Goal: Task Accomplishment & Management: Use online tool/utility

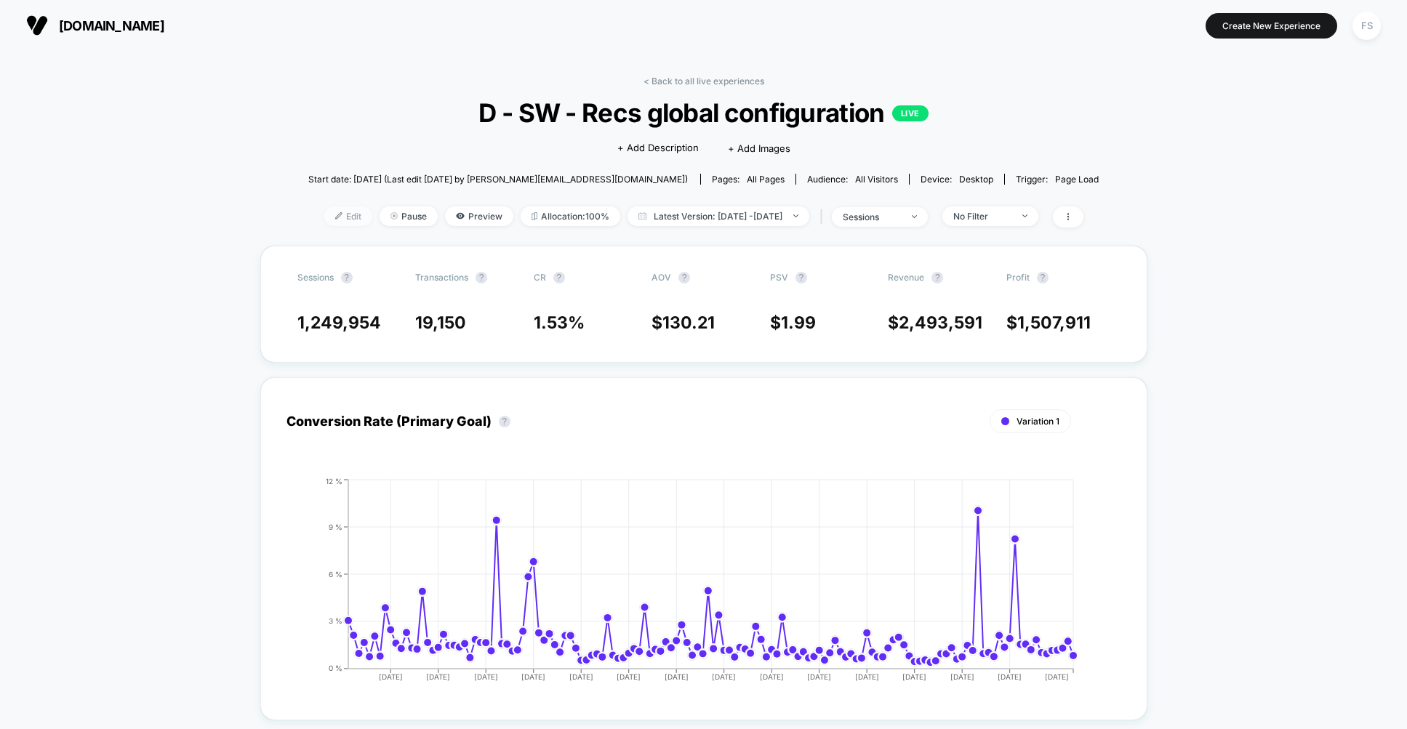
click at [324, 226] on span "Edit" at bounding box center [348, 216] width 48 height 20
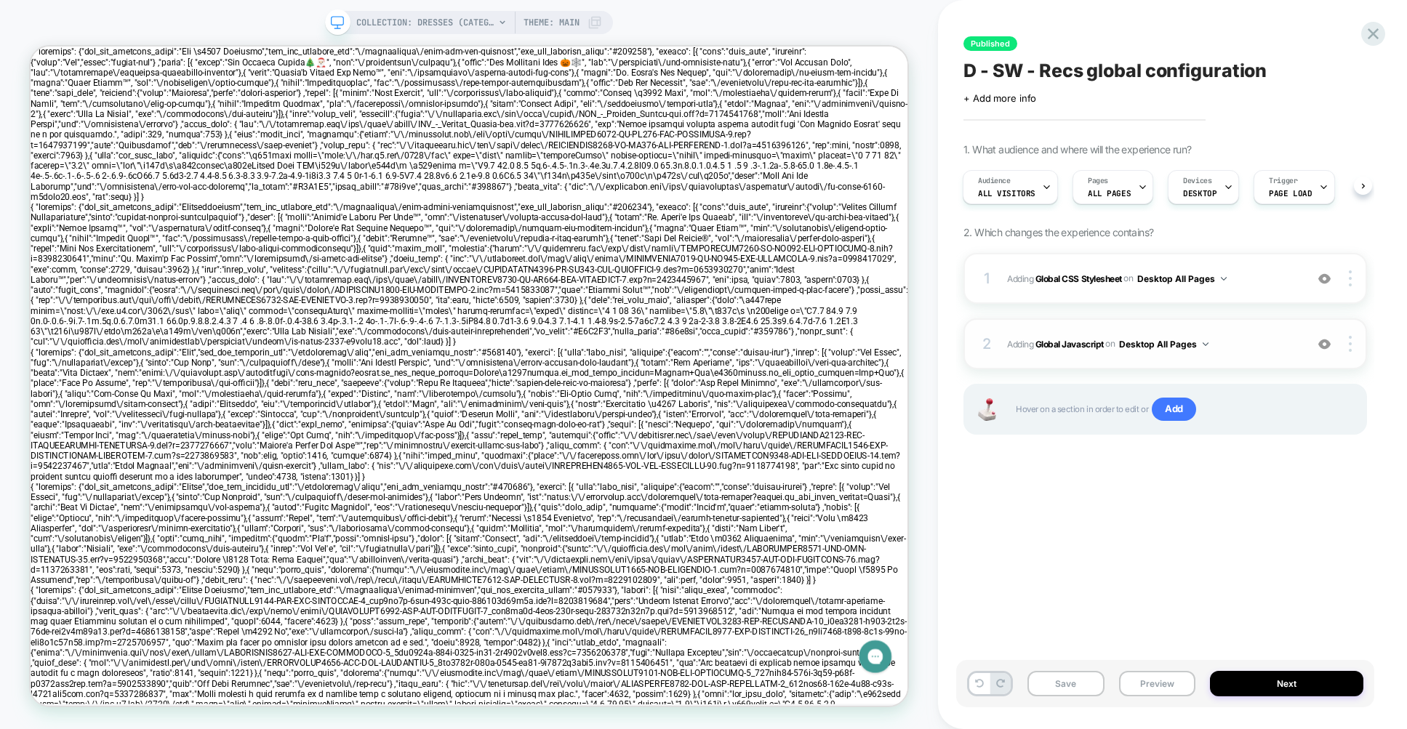
click at [1208, 346] on img at bounding box center [1206, 344] width 6 height 4
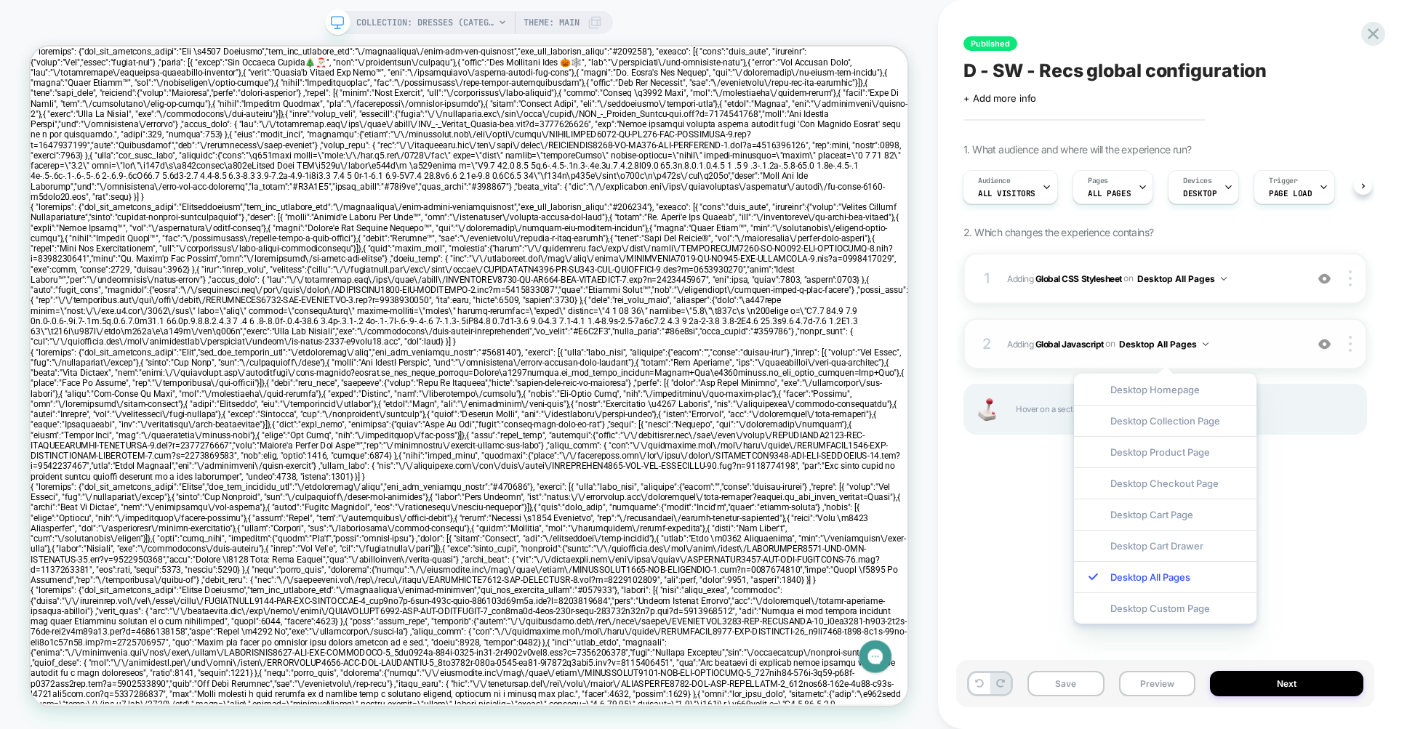
click at [1208, 346] on img at bounding box center [1206, 344] width 6 height 4
click at [1207, 346] on img at bounding box center [1206, 344] width 6 height 4
click at [1216, 304] on div "1 Adding Global CSS Stylesheet on Desktop All Pages Add Before Add After Copy t…" at bounding box center [1165, 278] width 404 height 51
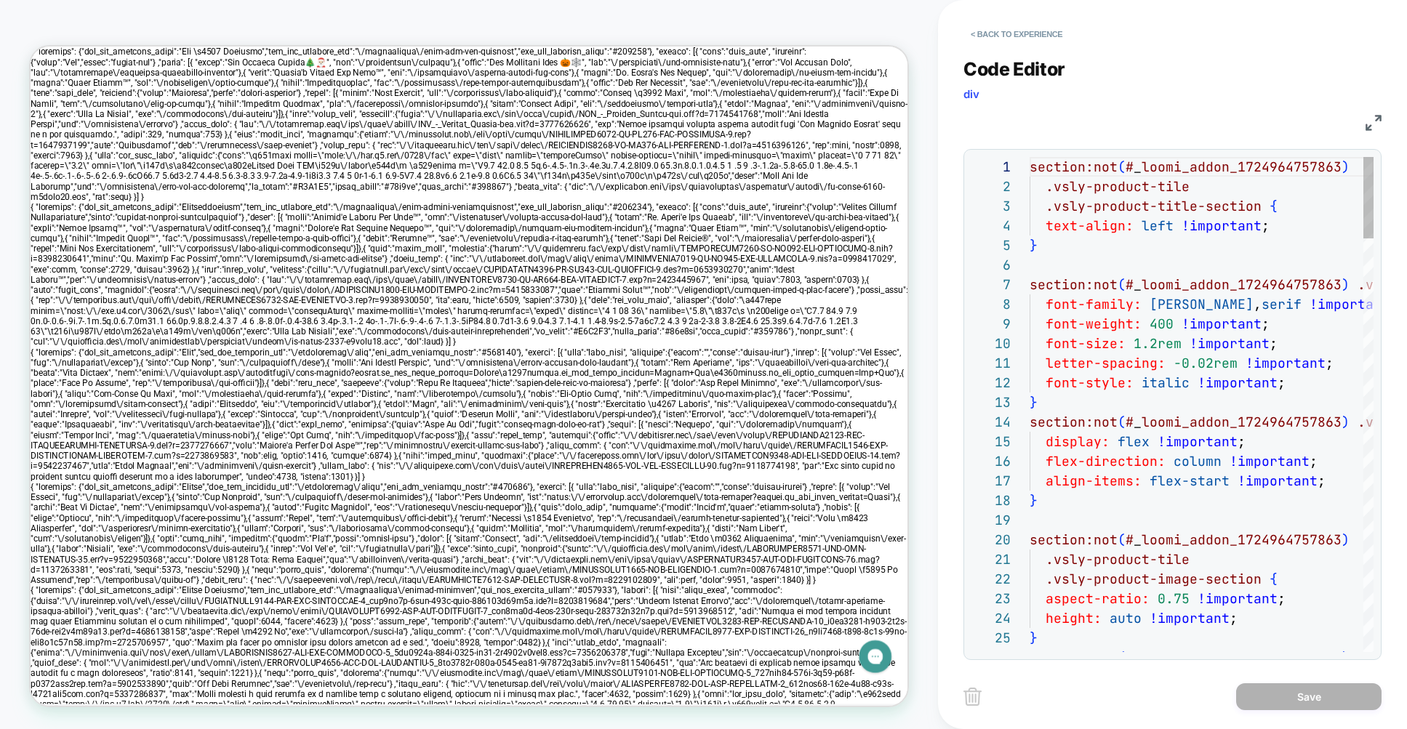
scroll to position [196, 0]
click at [992, 43] on button "< Back to experience" at bounding box center [1016, 34] width 106 height 23
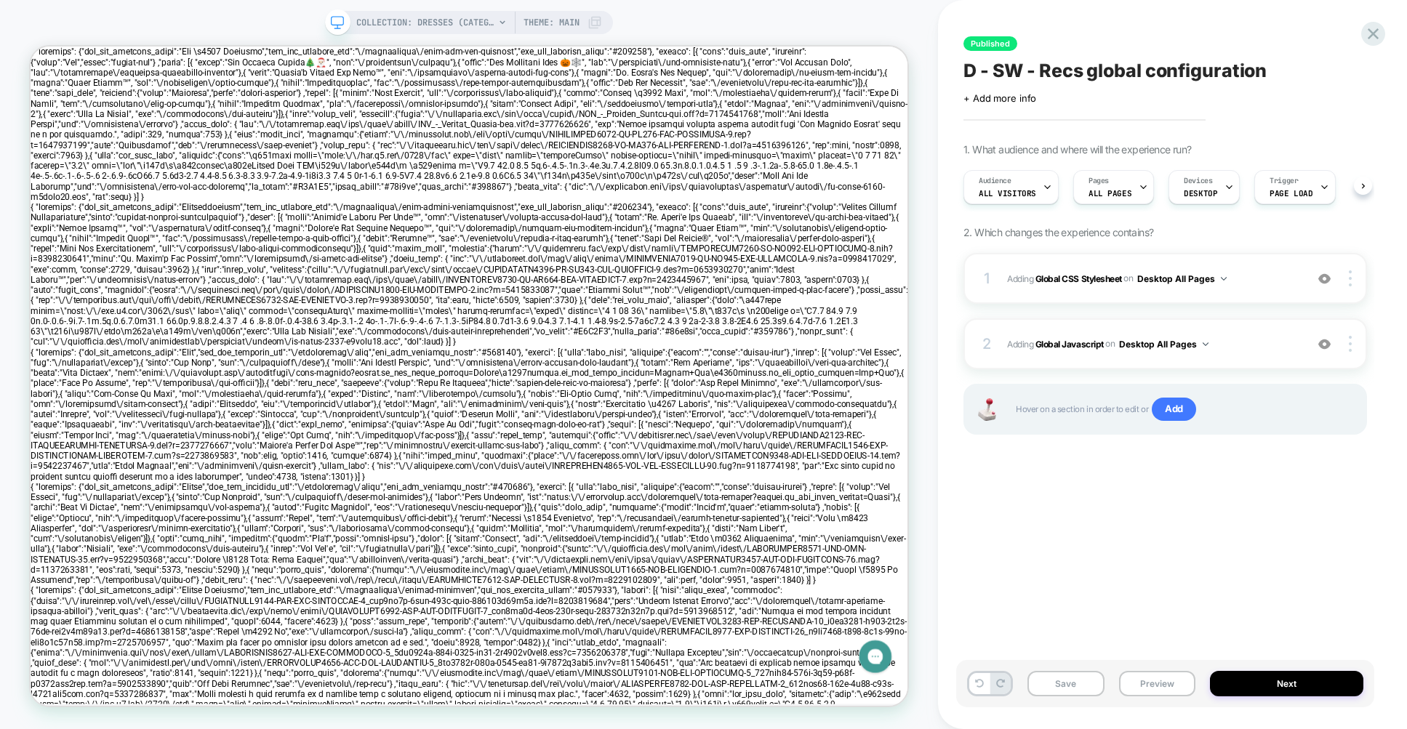
scroll to position [0, 1]
click at [1367, 33] on icon at bounding box center [1373, 34] width 20 height 20
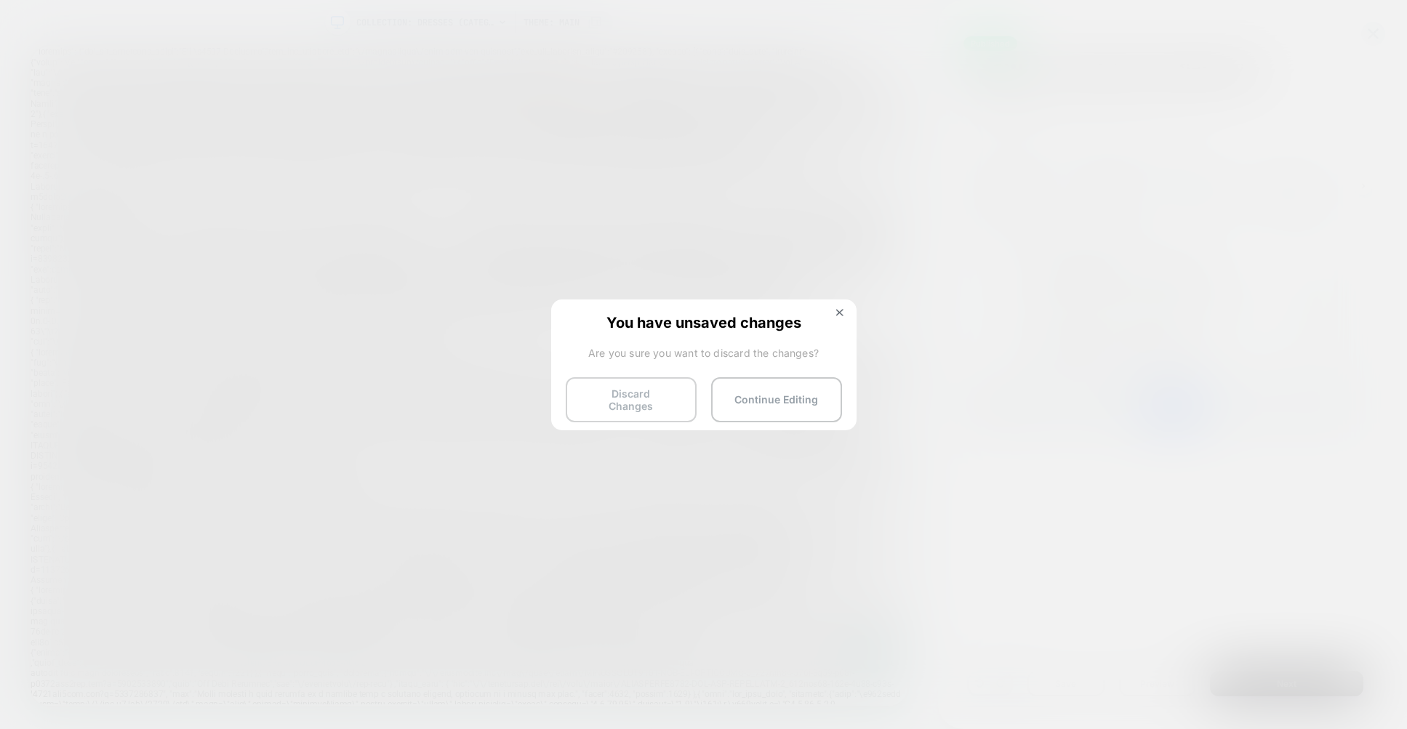
click at [667, 400] on button "Discard Changes" at bounding box center [631, 399] width 131 height 45
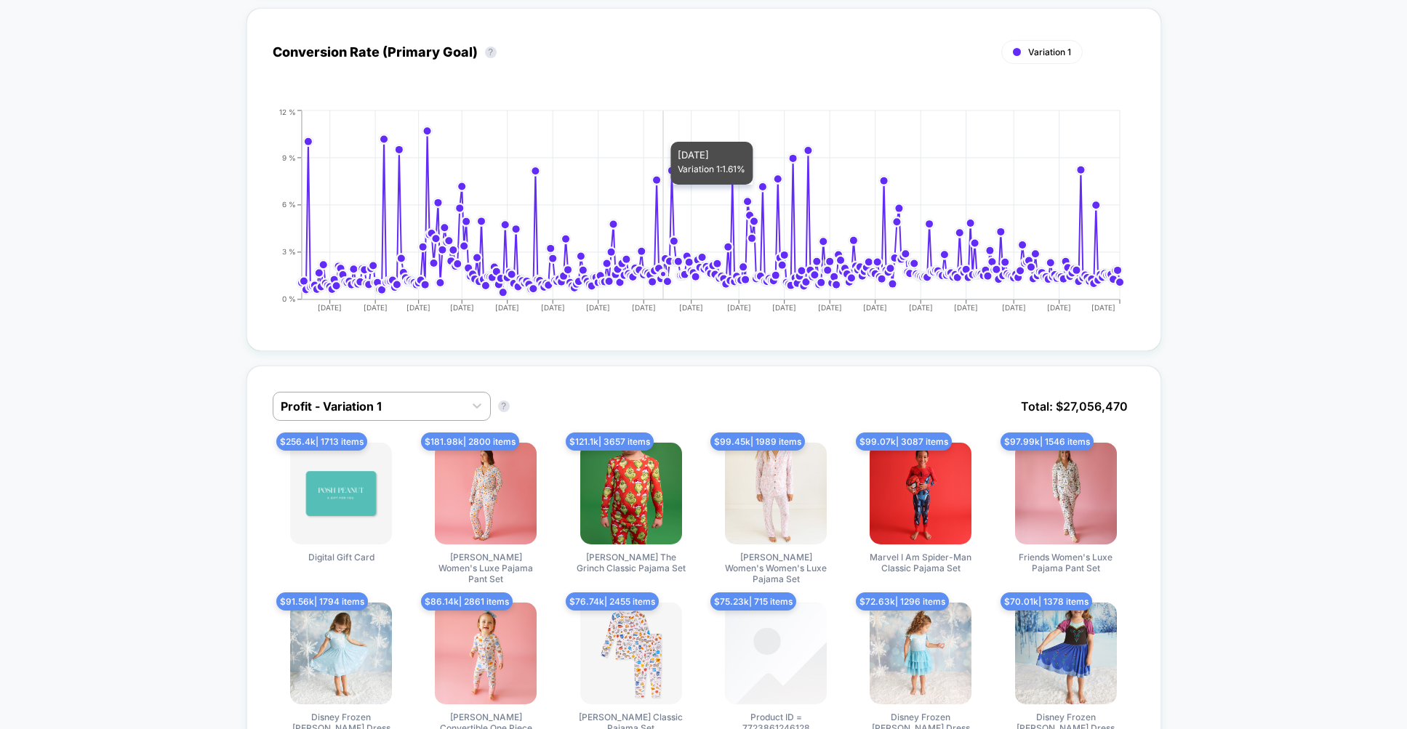
scroll to position [381, 0]
